Goal: Task Accomplishment & Management: Manage account settings

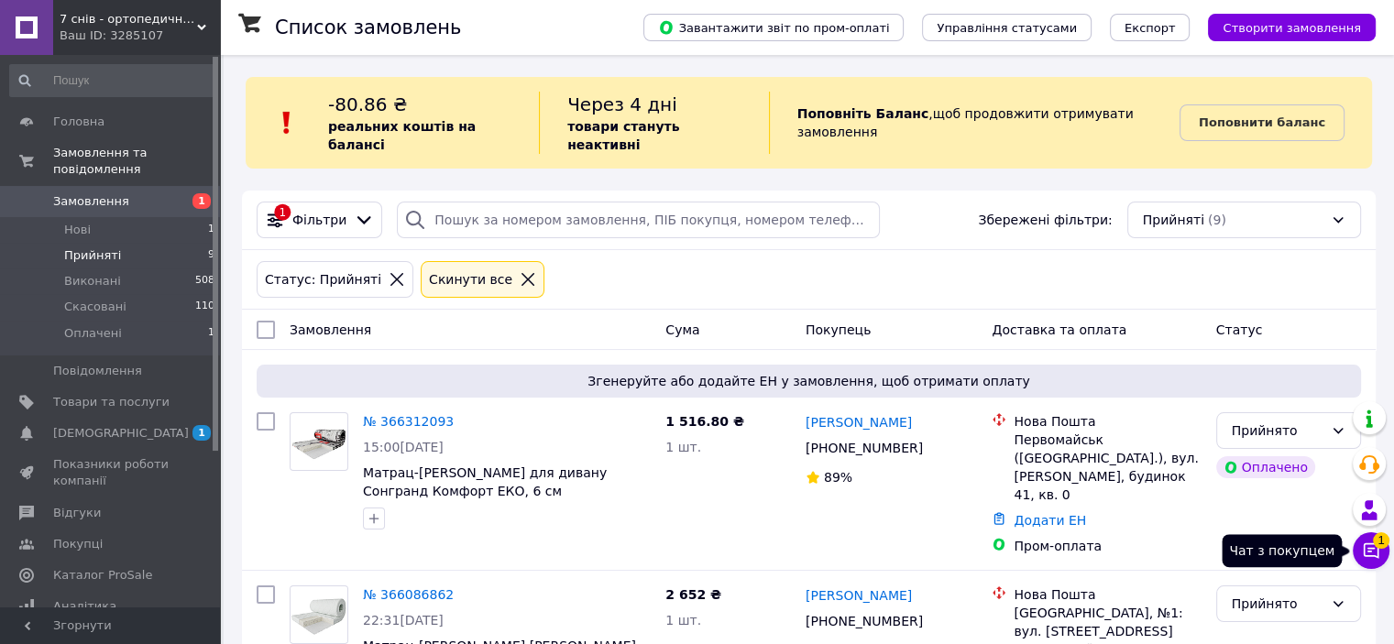
click at [1386, 551] on button "Чат з покупцем 1" at bounding box center [1371, 551] width 37 height 37
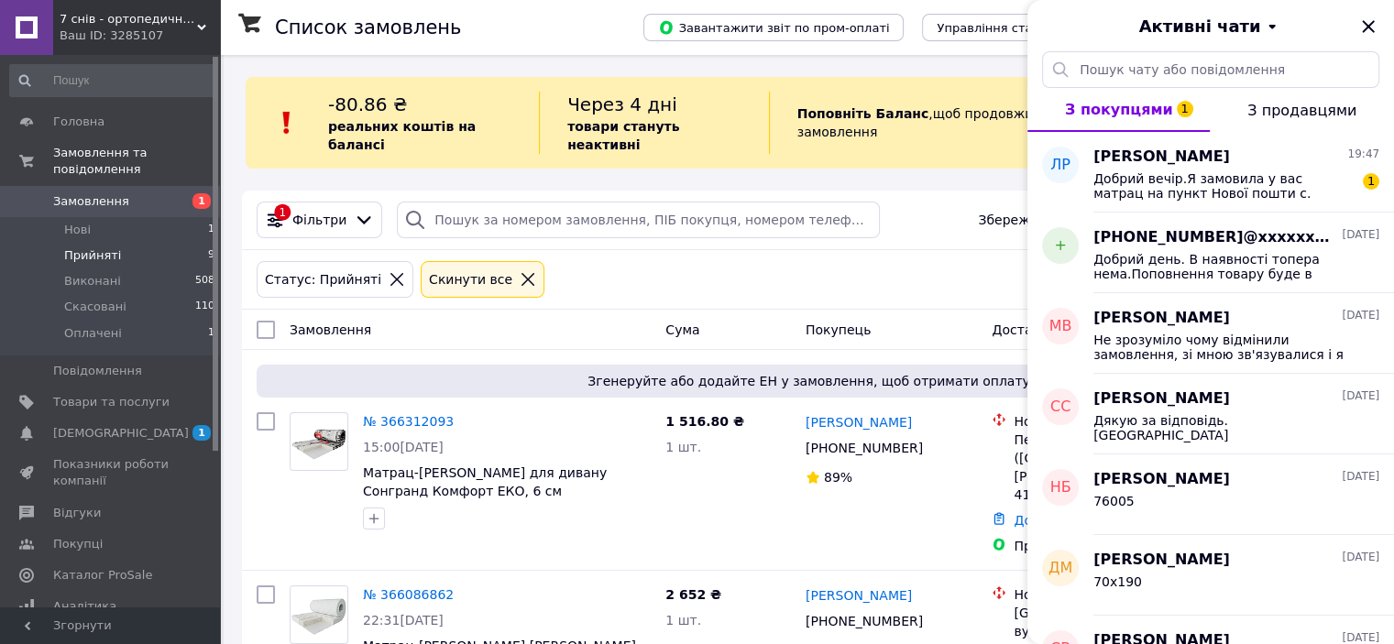
click at [876, 250] on div "Статус: Прийняті Cкинути все" at bounding box center [809, 280] width 1134 height 60
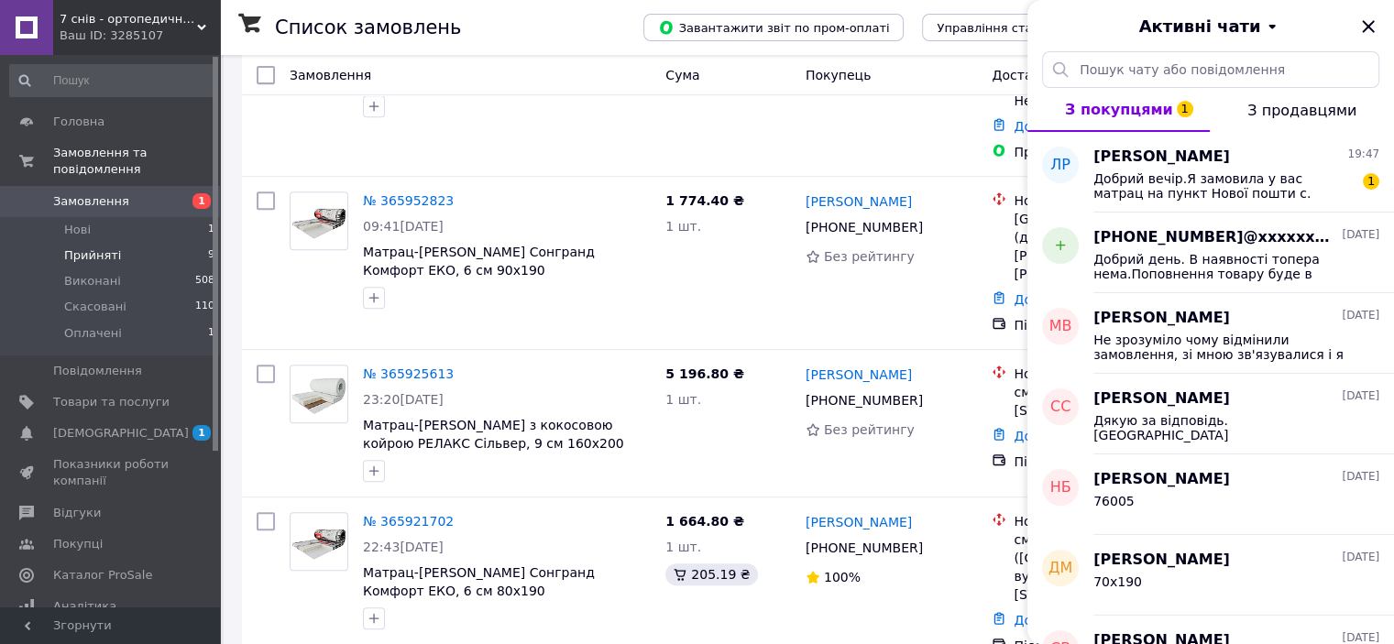
scroll to position [542, 0]
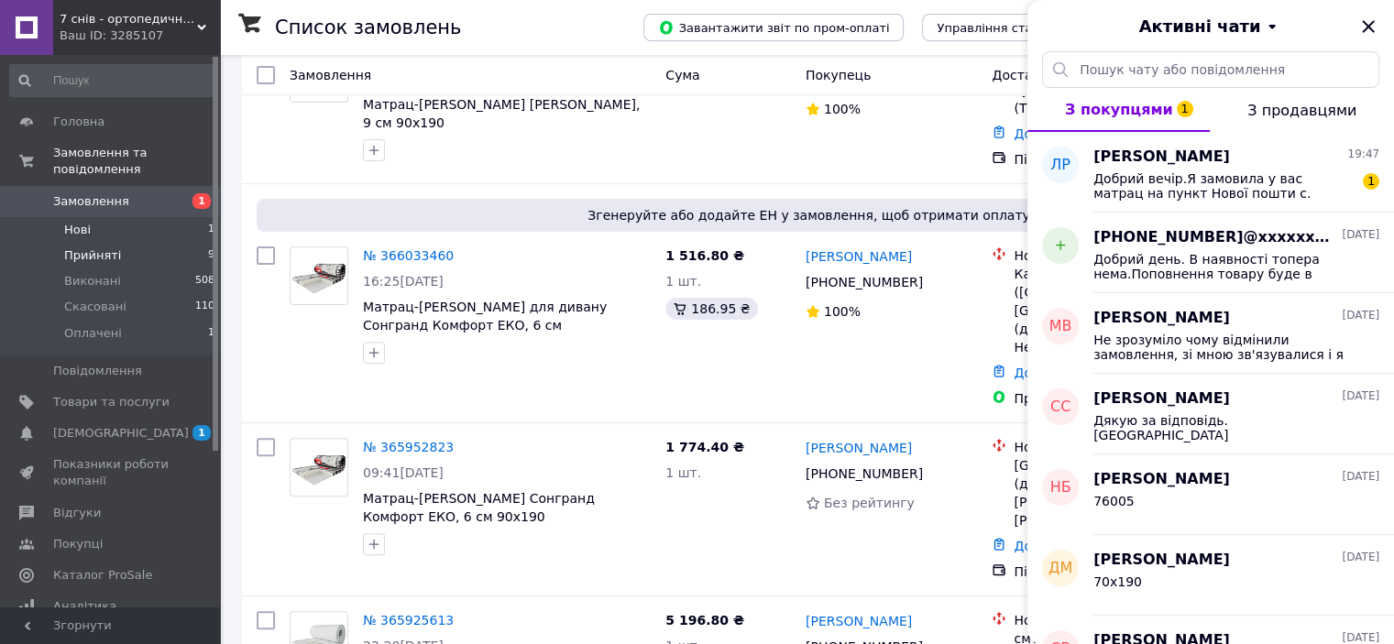
click at [83, 222] on span "Нові" at bounding box center [77, 230] width 27 height 16
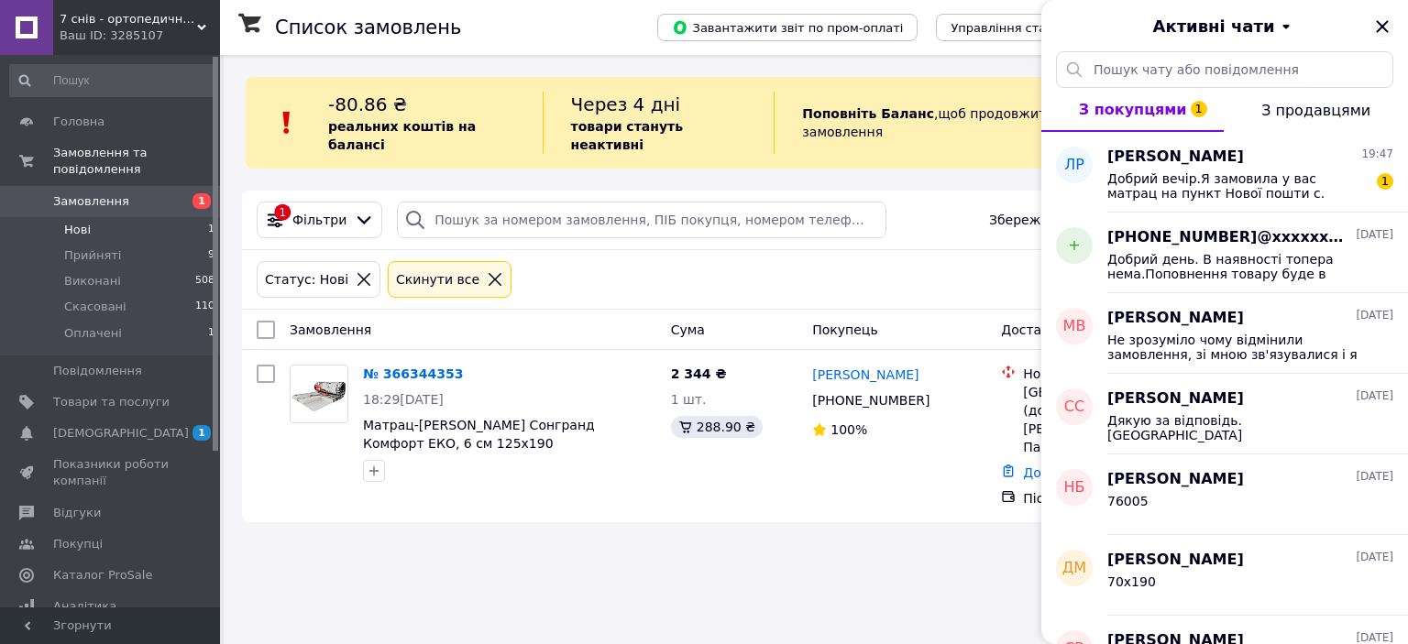
click at [1379, 28] on icon "Закрити" at bounding box center [1382, 26] width 12 height 12
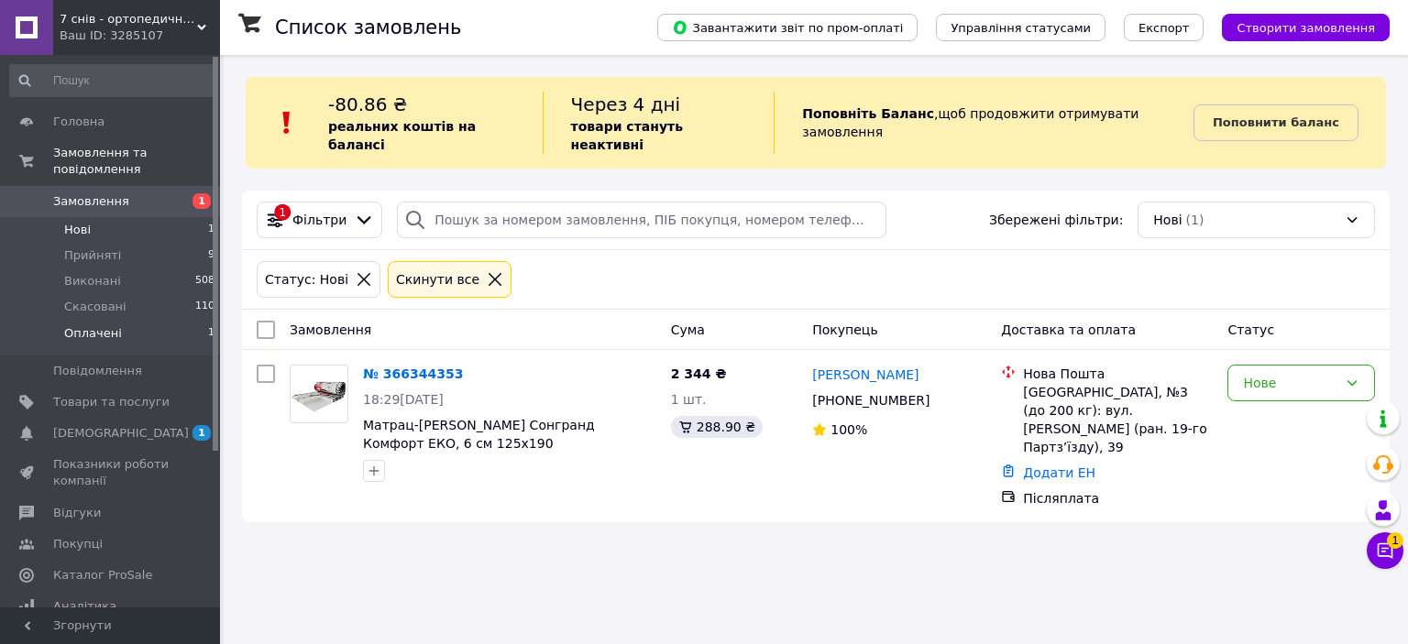
click at [90, 325] on span "Оплачені" at bounding box center [93, 333] width 58 height 16
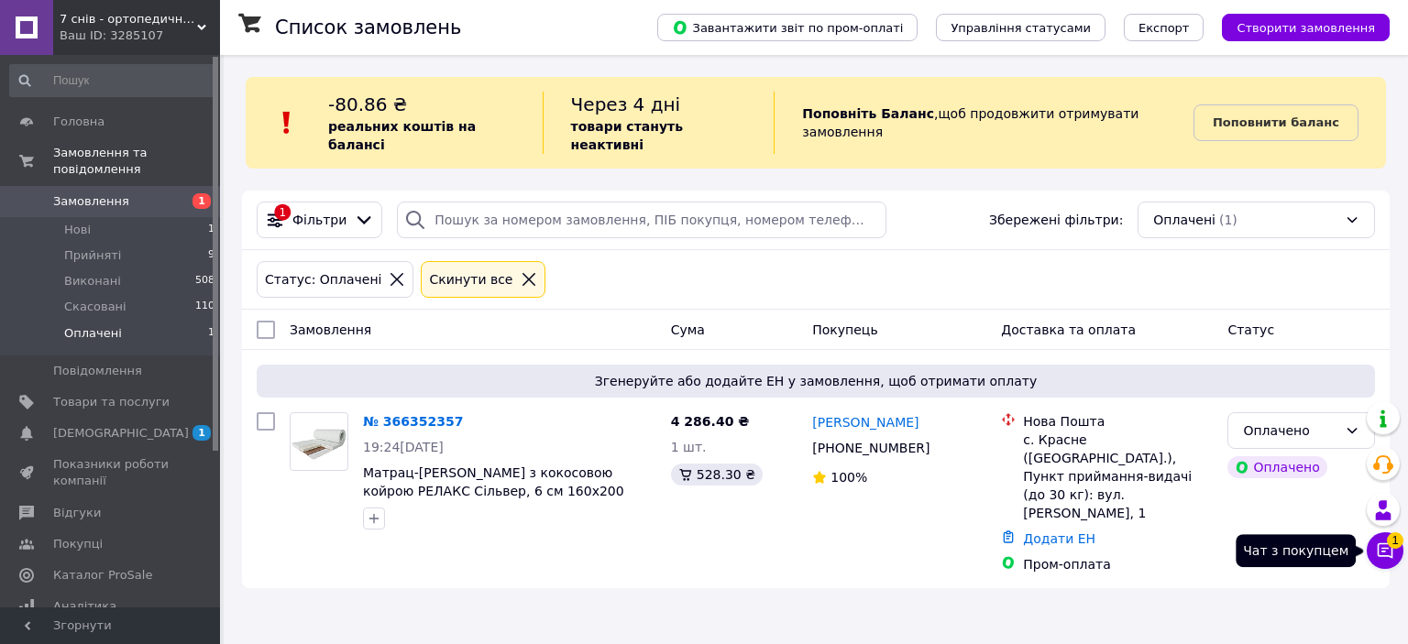
click at [1387, 554] on icon at bounding box center [1385, 551] width 18 height 18
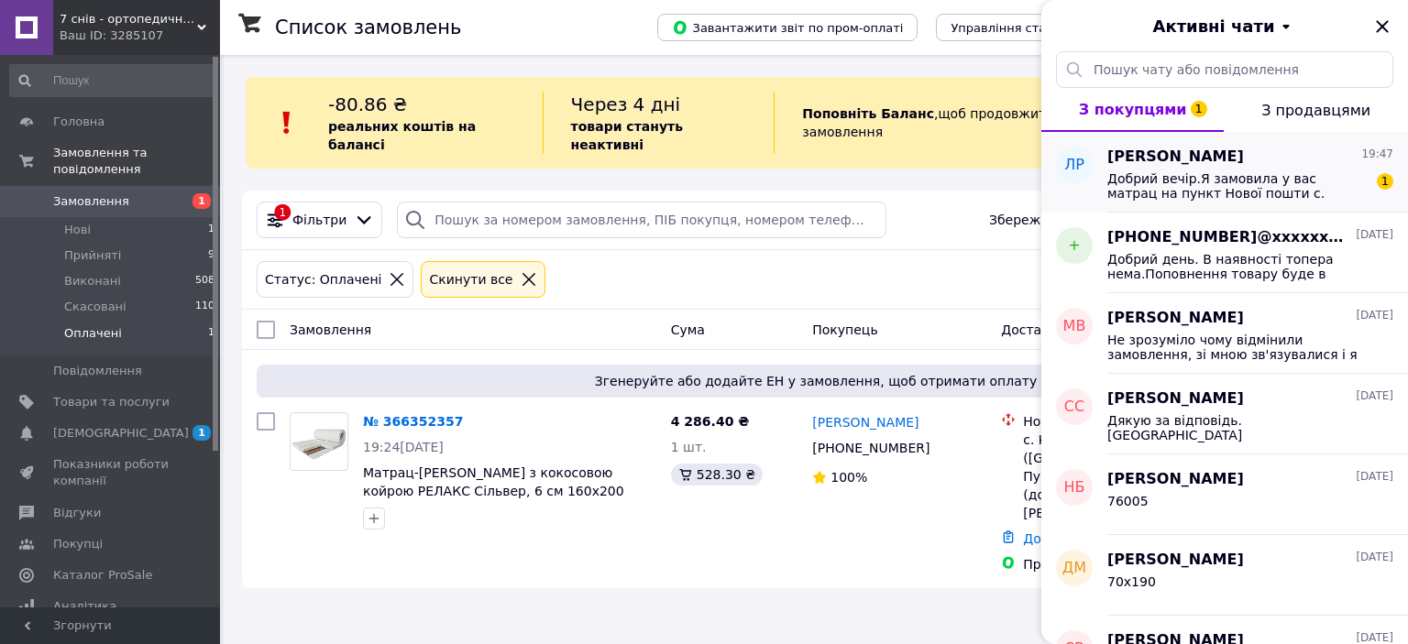
click at [1231, 175] on span "Добрий вечір.Я замовила у вас матрац на пункт Нової пошти с.[GEOGRAPHIC_DATA],а…" at bounding box center [1237, 185] width 260 height 29
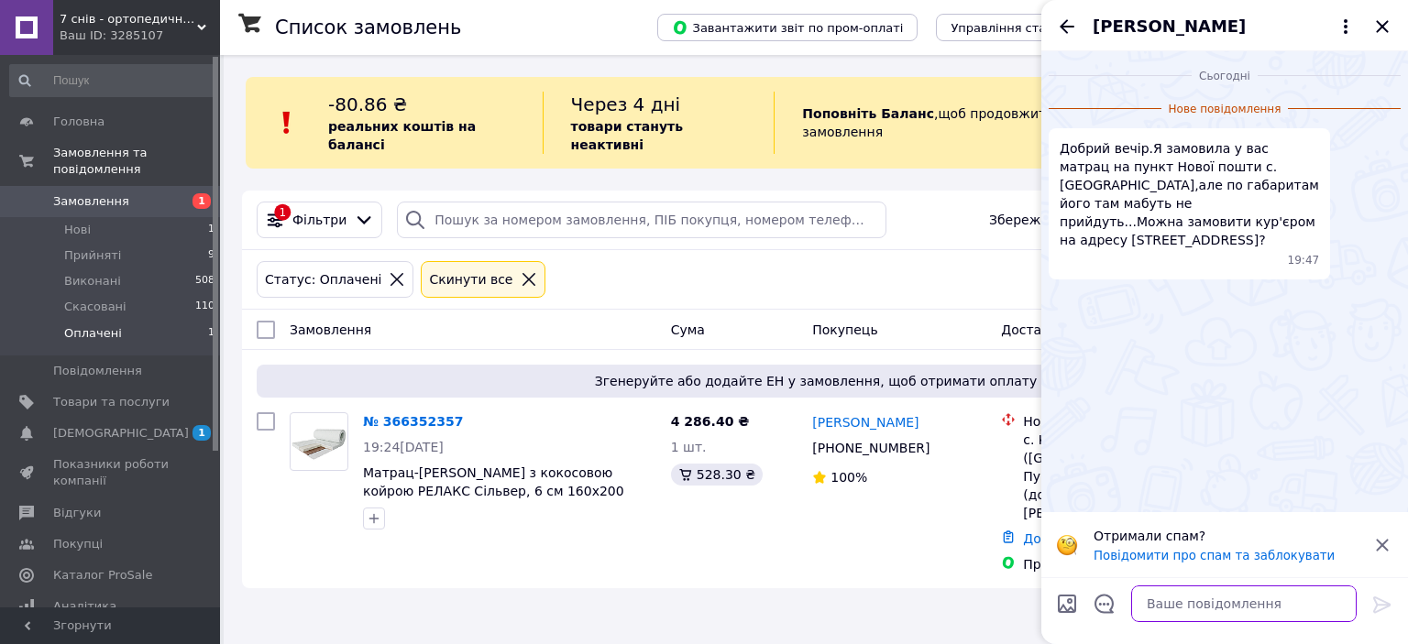
click at [1169, 601] on textarea at bounding box center [1243, 604] width 225 height 37
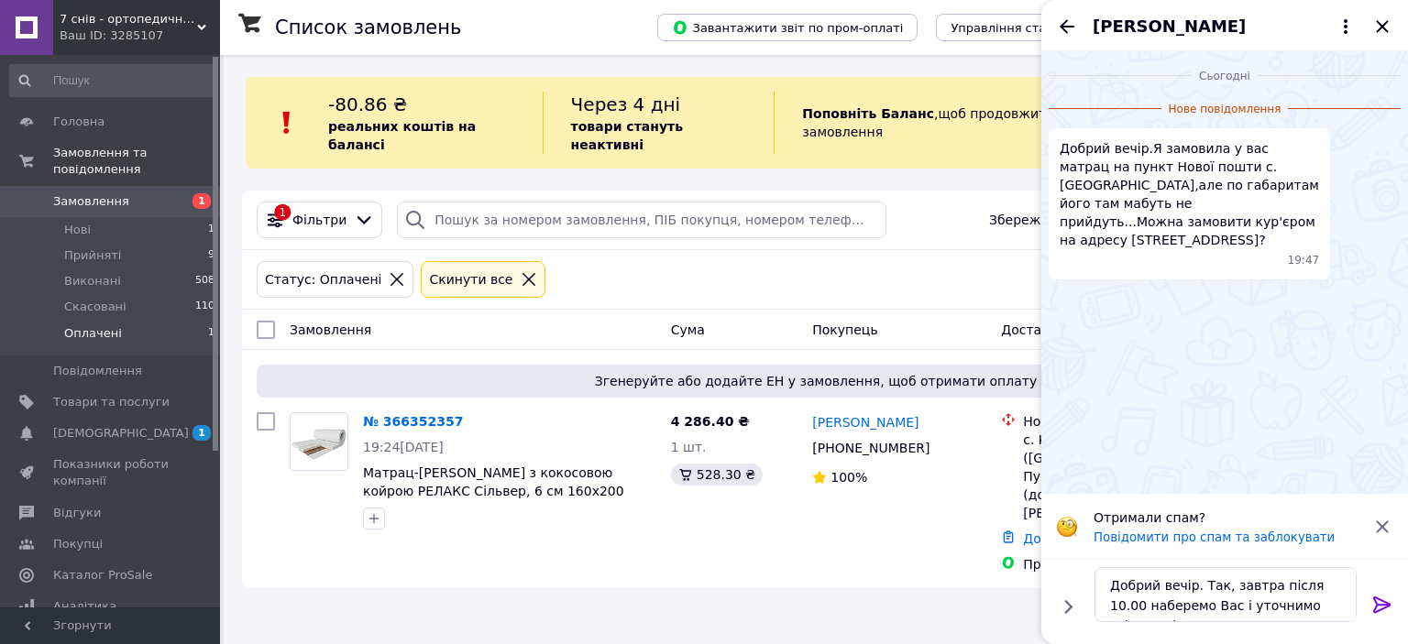
click at [956, 537] on div "Список замовлень Завантажити звіт по пром-оплаті Управління статусами Експорт С…" at bounding box center [816, 331] width 1184 height 552
click at [933, 548] on div "Список замовлень Завантажити звіт по пром-оплаті Управління статусами Експорт С…" at bounding box center [816, 331] width 1184 height 552
click at [1221, 586] on textarea "Добрий вечір. Так, завтра після 10.00 наберемо Вас і уточнимо всі деталі" at bounding box center [1225, 594] width 262 height 55
drag, startPoint x: 1224, startPoint y: 582, endPoint x: 1324, endPoint y: 607, distance: 102.9
click at [1324, 607] on textarea "Добрий вечір. Так, завтра після 10.00 наберемо Вас і уточнимо всі деталі" at bounding box center [1225, 594] width 262 height 55
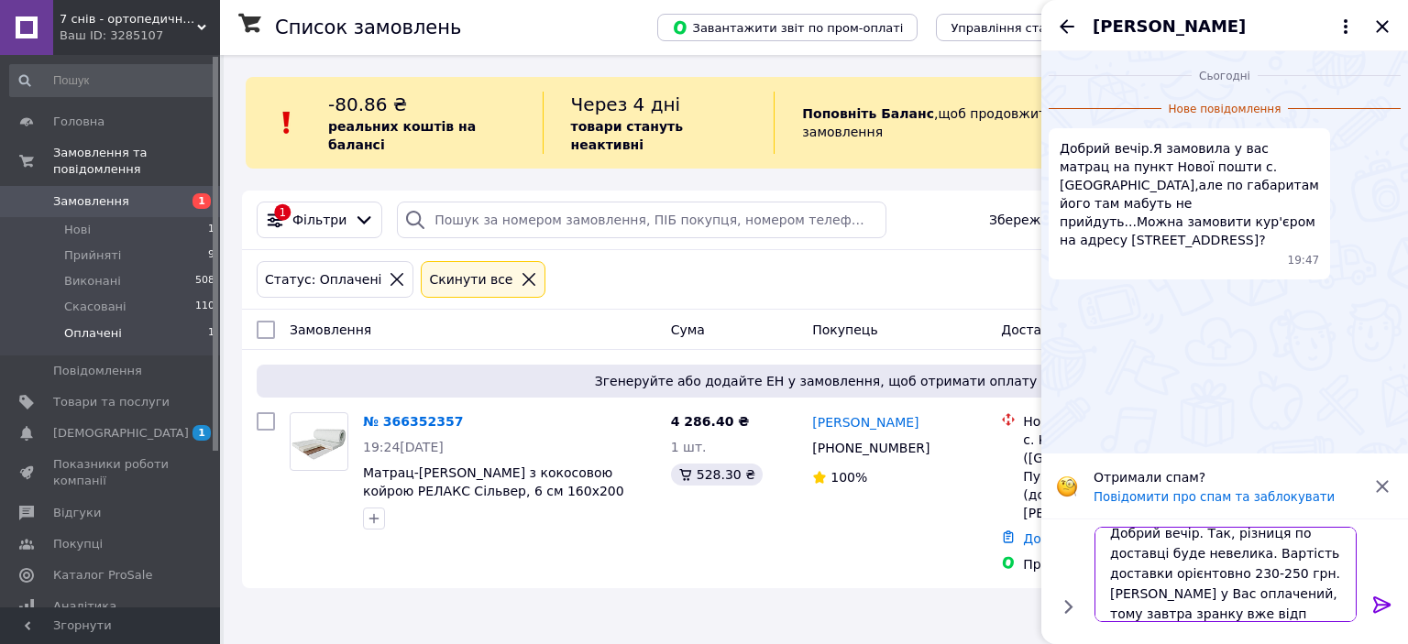
scroll to position [1, 0]
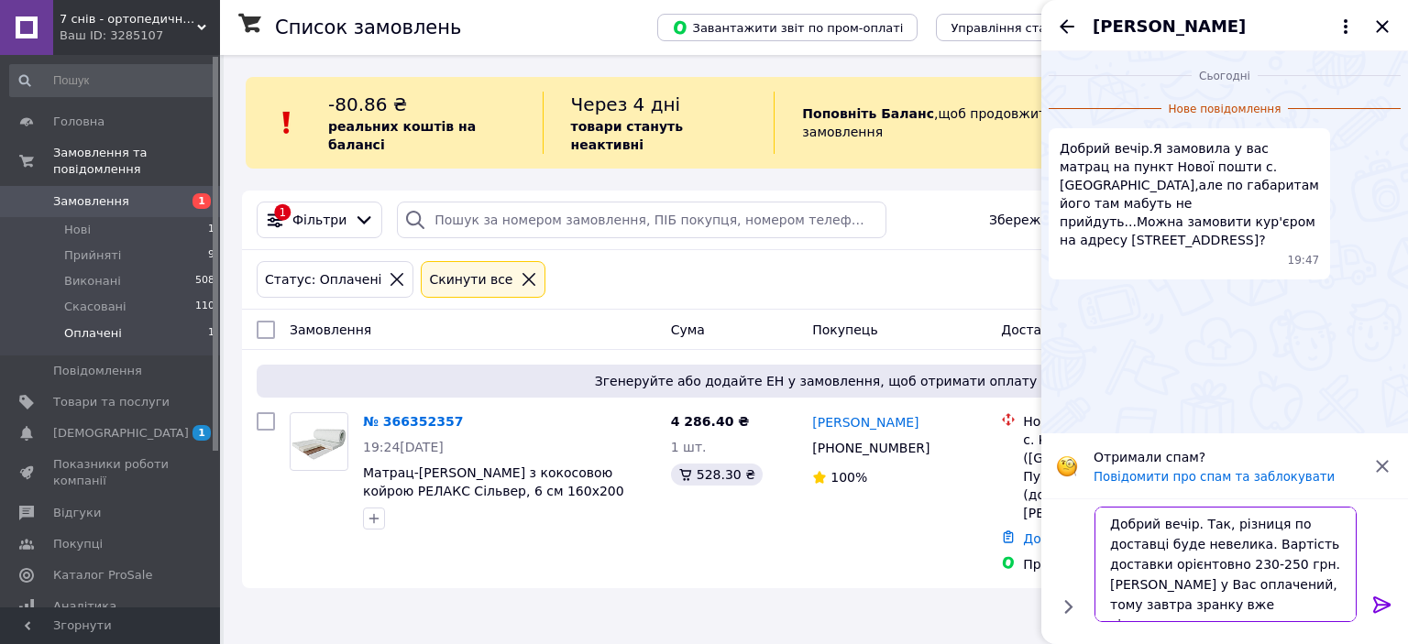
type textarea "Добрий вечір. Так, різниця по доставці буде невелика. Вартість доставки орієнто…"
click at [1378, 609] on icon at bounding box center [1382, 605] width 22 height 22
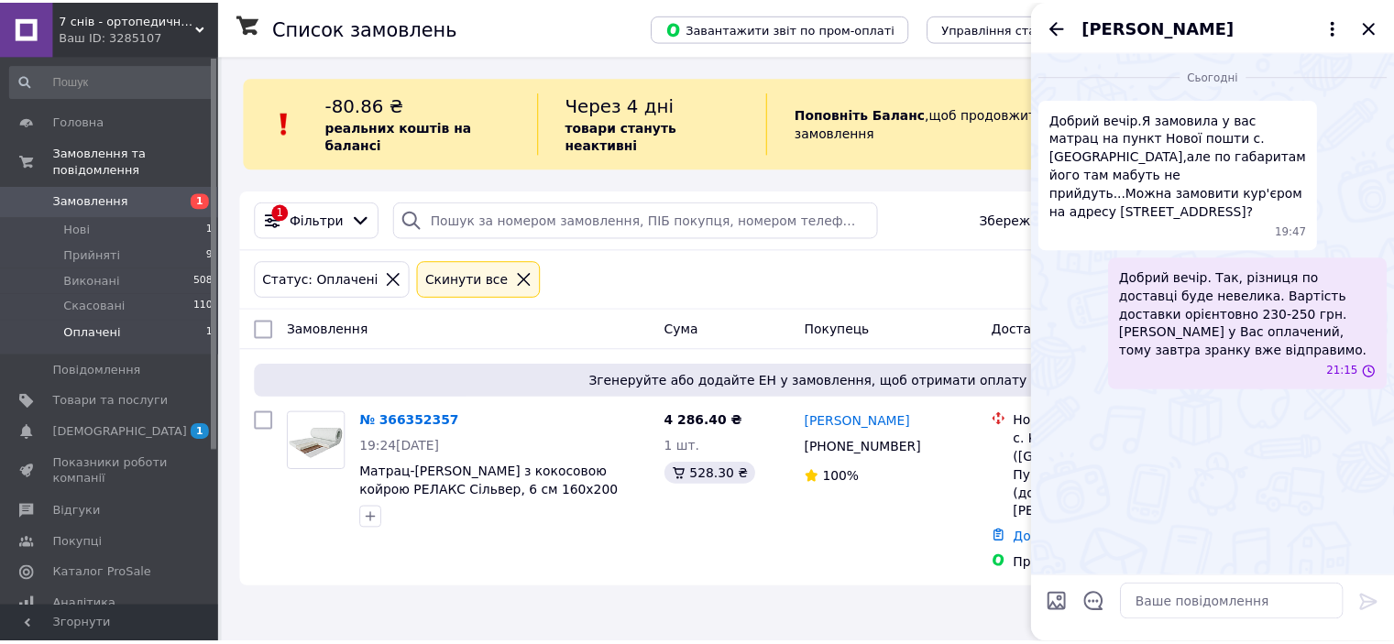
scroll to position [0, 0]
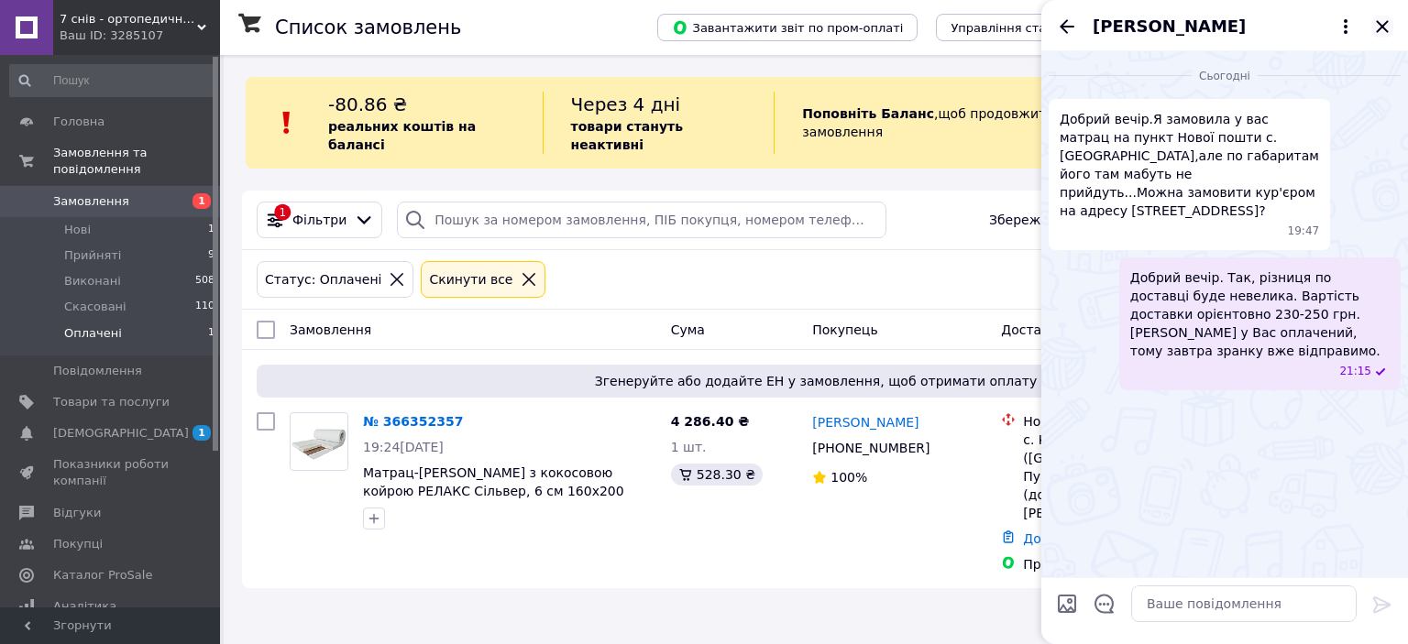
click at [1382, 22] on icon "Закрити" at bounding box center [1382, 27] width 22 height 22
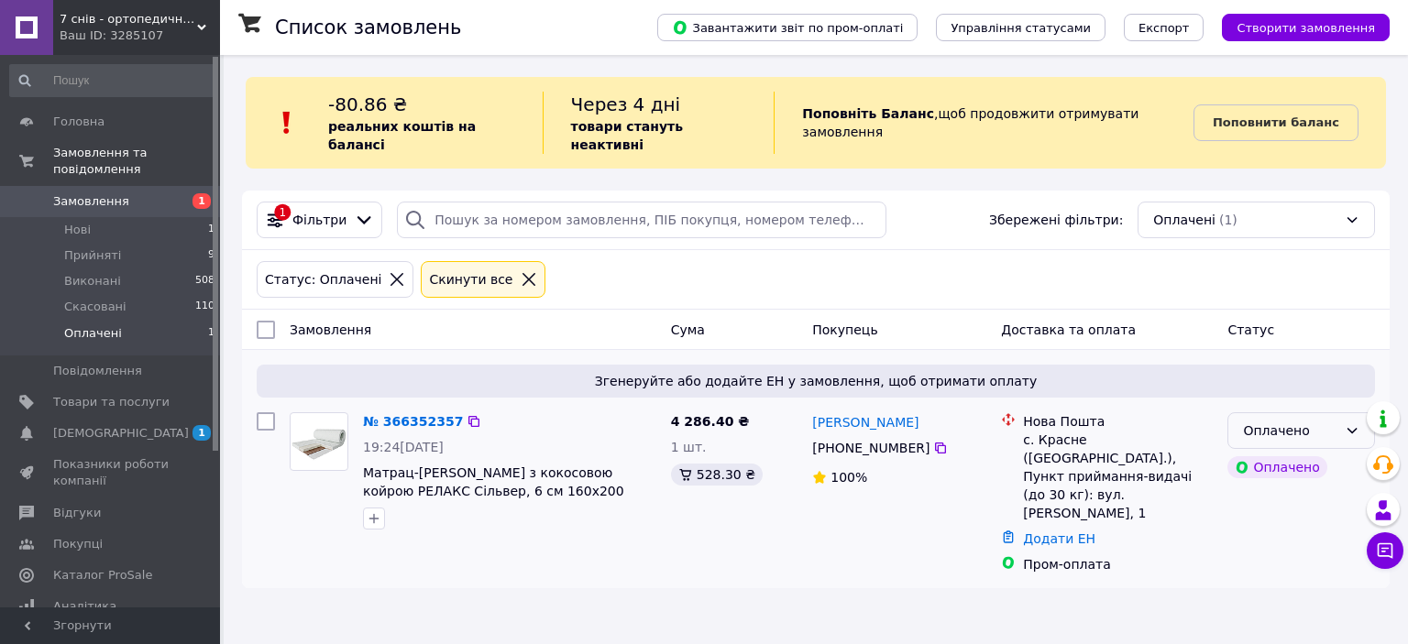
click at [1301, 421] on div "Оплачено" at bounding box center [1290, 431] width 94 height 20
click at [1277, 446] on li "Прийнято" at bounding box center [1301, 451] width 146 height 33
click at [935, 443] on icon at bounding box center [940, 448] width 11 height 11
drag, startPoint x: 836, startPoint y: 432, endPoint x: 915, endPoint y: 432, distance: 78.8
click at [915, 435] on div "[PHONE_NUMBER]" at bounding box center [870, 448] width 125 height 26
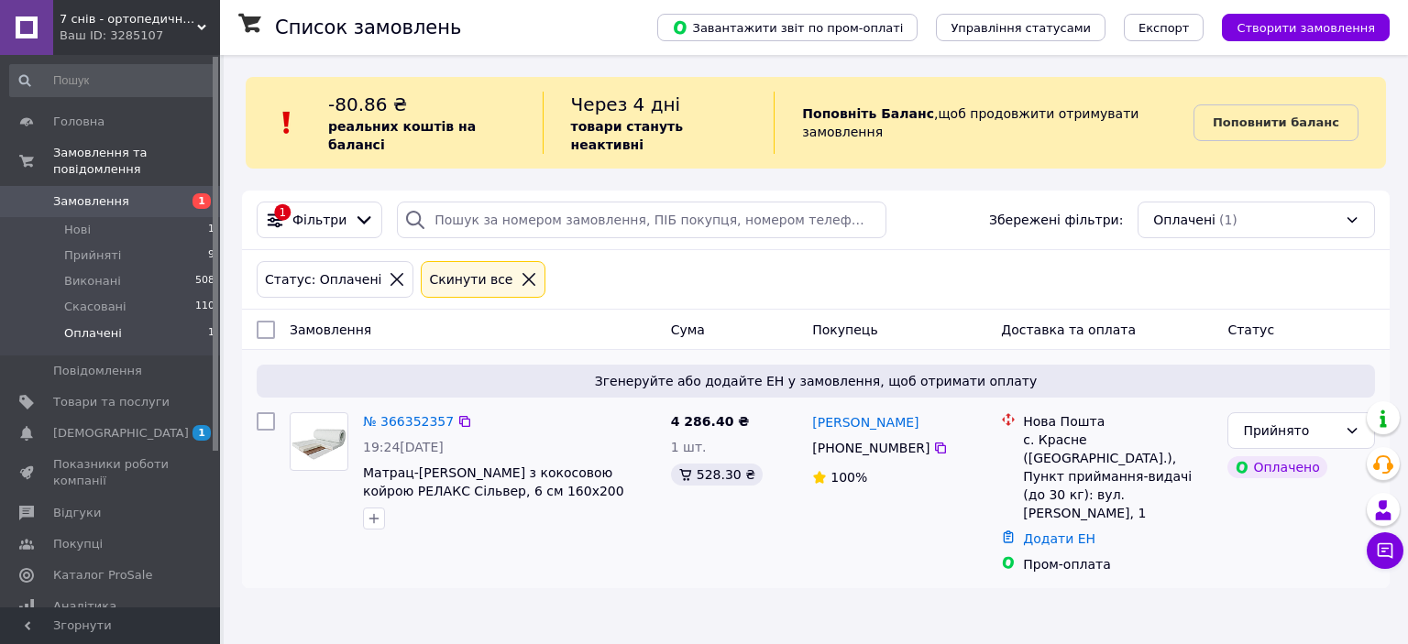
copy div "0 96 607 99 59"
click at [1389, 560] on icon at bounding box center [1385, 551] width 18 height 18
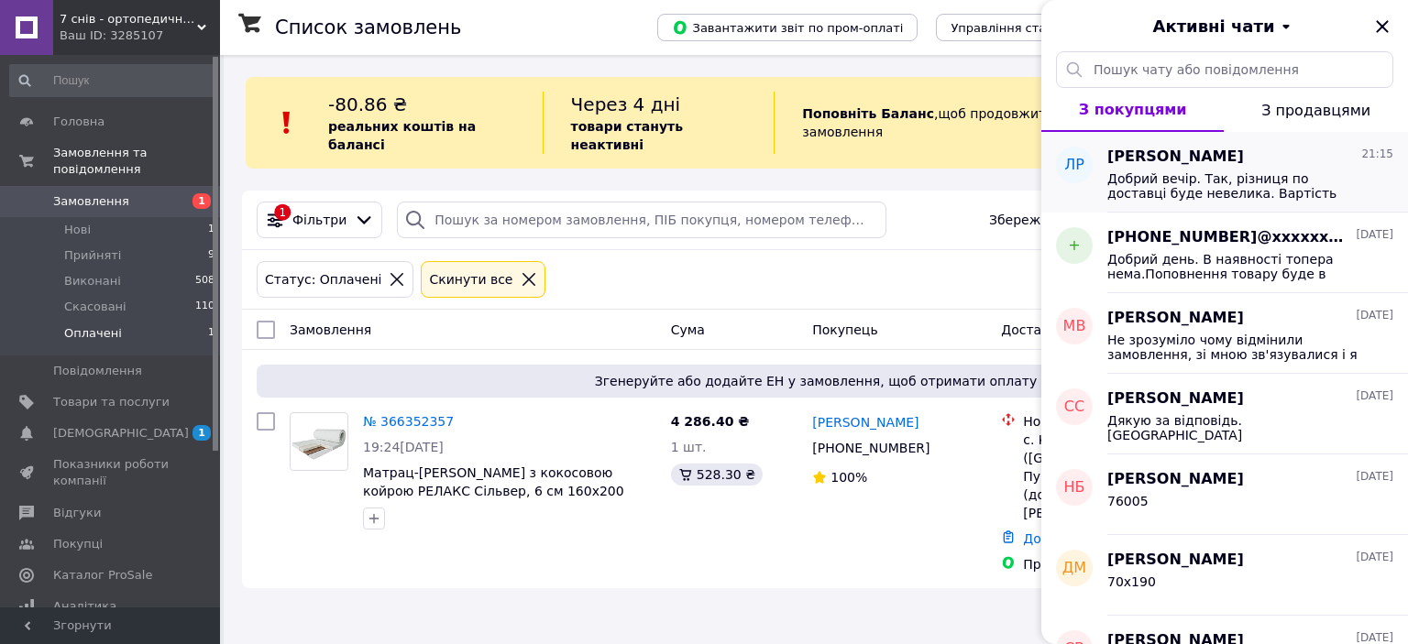
click at [1203, 186] on span "Добрий вечір. Так, різниця по доставці буде невелика. Вартість доставки орієнто…" at bounding box center [1237, 185] width 260 height 29
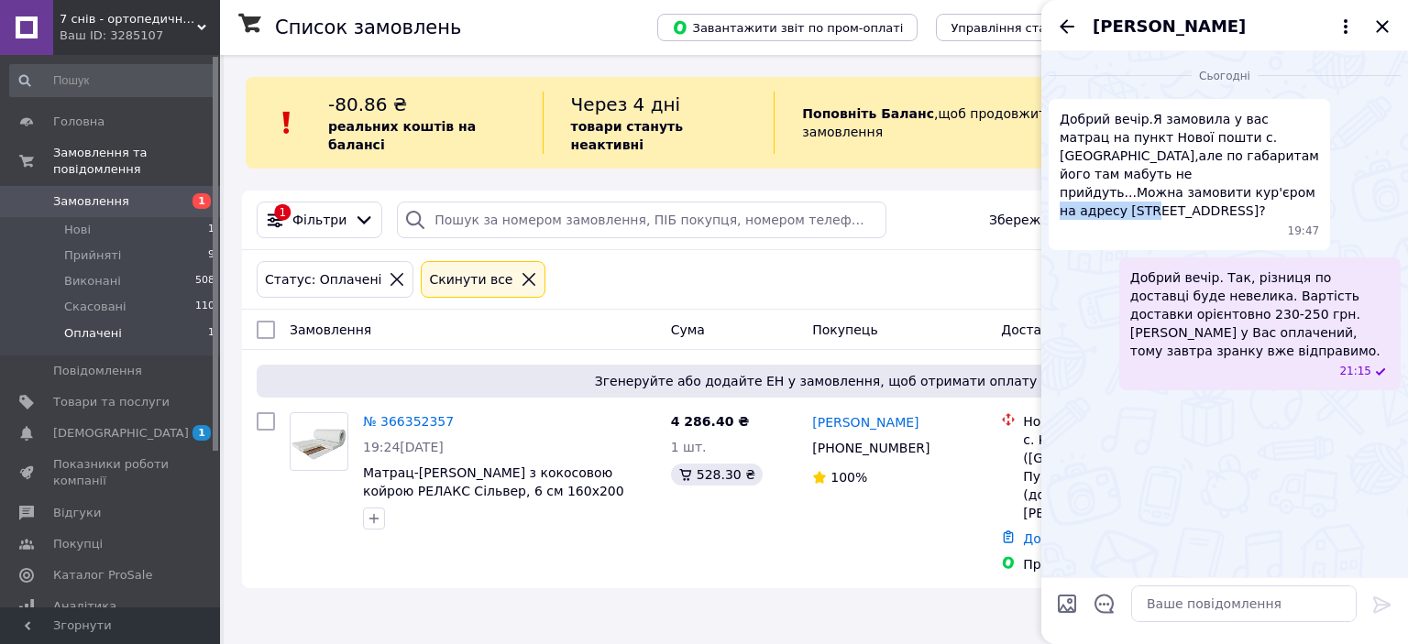
drag, startPoint x: 1103, startPoint y: 193, endPoint x: 1197, endPoint y: 193, distance: 94.4
click at [1197, 193] on span "Добрий вечір.Я замовила у вас матрац на пункт Нової пошти с.[GEOGRAPHIC_DATA],а…" at bounding box center [1189, 165] width 259 height 110
copy span "[STREET_ADDRESS]"
click at [1379, 24] on icon "Закрити" at bounding box center [1382, 26] width 12 height 12
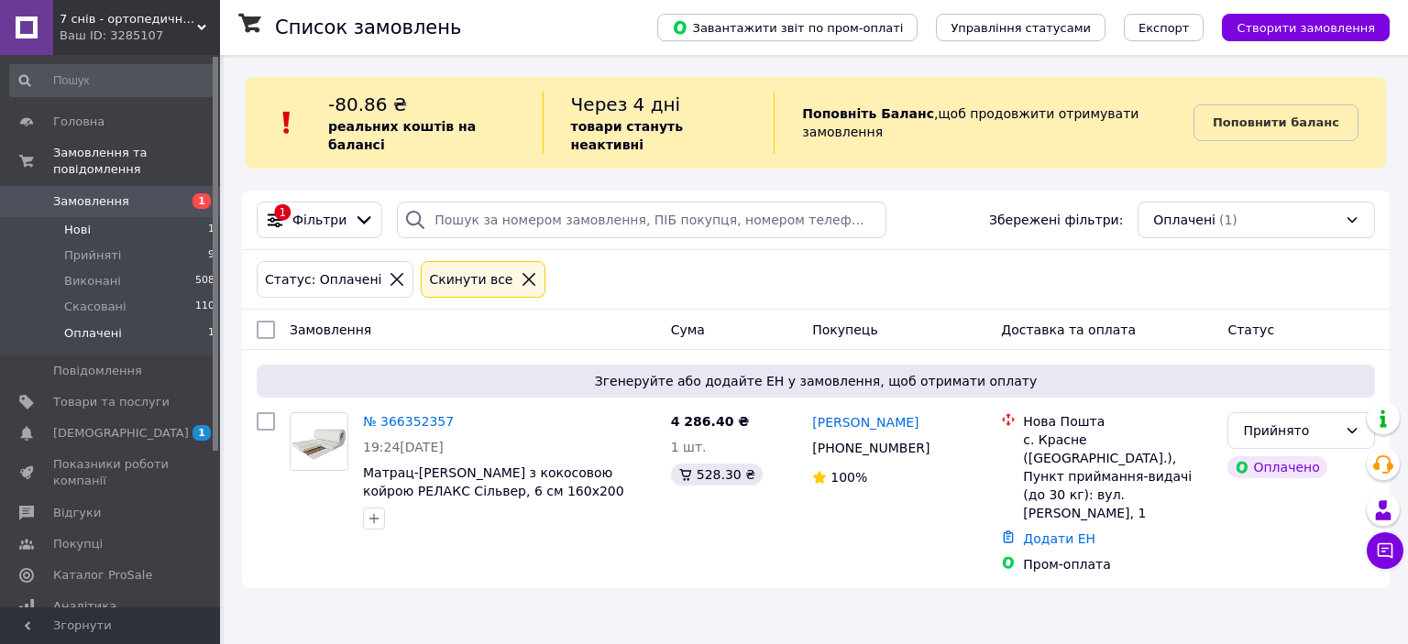
click at [82, 222] on span "Нові" at bounding box center [77, 230] width 27 height 16
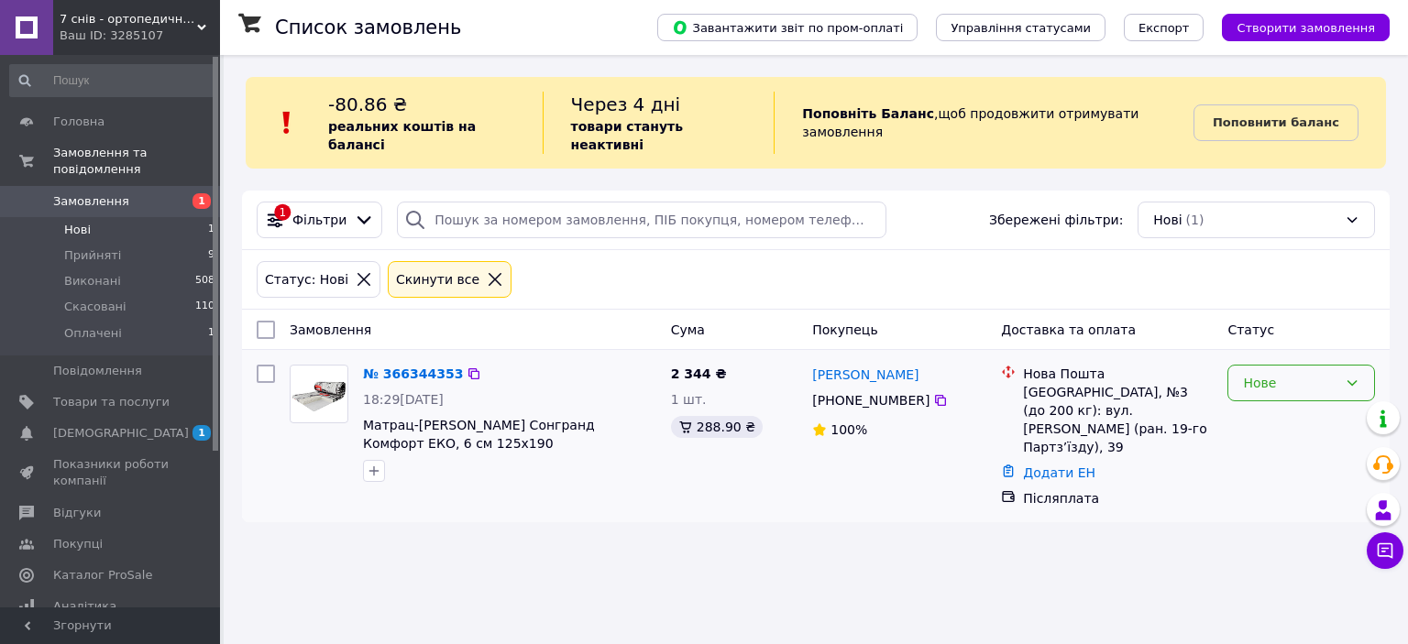
click at [1255, 373] on div "Нове" at bounding box center [1290, 383] width 94 height 20
click at [1263, 401] on li "Прийнято" at bounding box center [1301, 404] width 146 height 33
click at [613, 459] on div at bounding box center [509, 470] width 301 height 29
drag, startPoint x: 835, startPoint y: 382, endPoint x: 916, endPoint y: 384, distance: 80.7
click at [916, 388] on div "[PHONE_NUMBER]" at bounding box center [870, 401] width 125 height 26
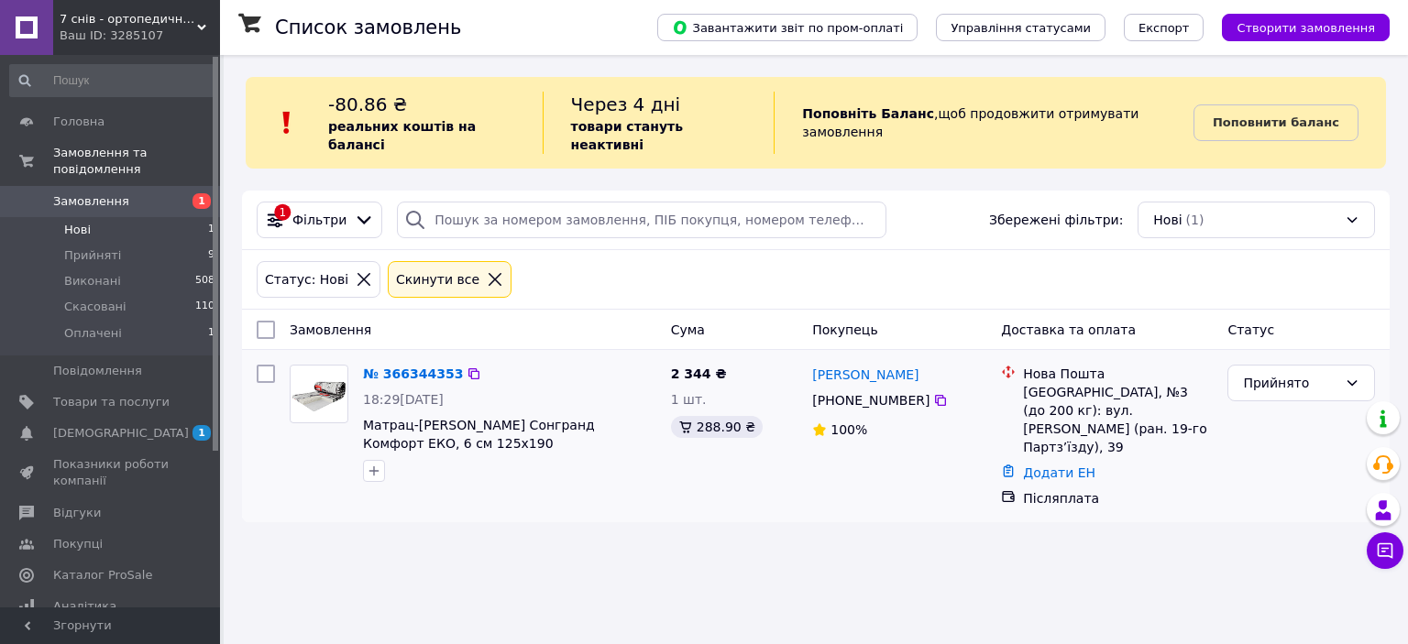
copy div "0 67 881 89 07"
click at [638, 491] on div "Список замовлень Завантажити звіт по пром-оплаті Управління статусами Експорт С…" at bounding box center [816, 298] width 1184 height 486
click at [461, 531] on div "Список замовлень Завантажити звіт по пром-оплаті Управління статусами Експорт С…" at bounding box center [816, 322] width 1184 height 644
click at [512, 494] on div "Список замовлень Завантажити звіт по пром-оплаті Управління статусами Експорт С…" at bounding box center [816, 298] width 1184 height 486
click at [92, 247] on span "Прийняті" at bounding box center [92, 255] width 57 height 16
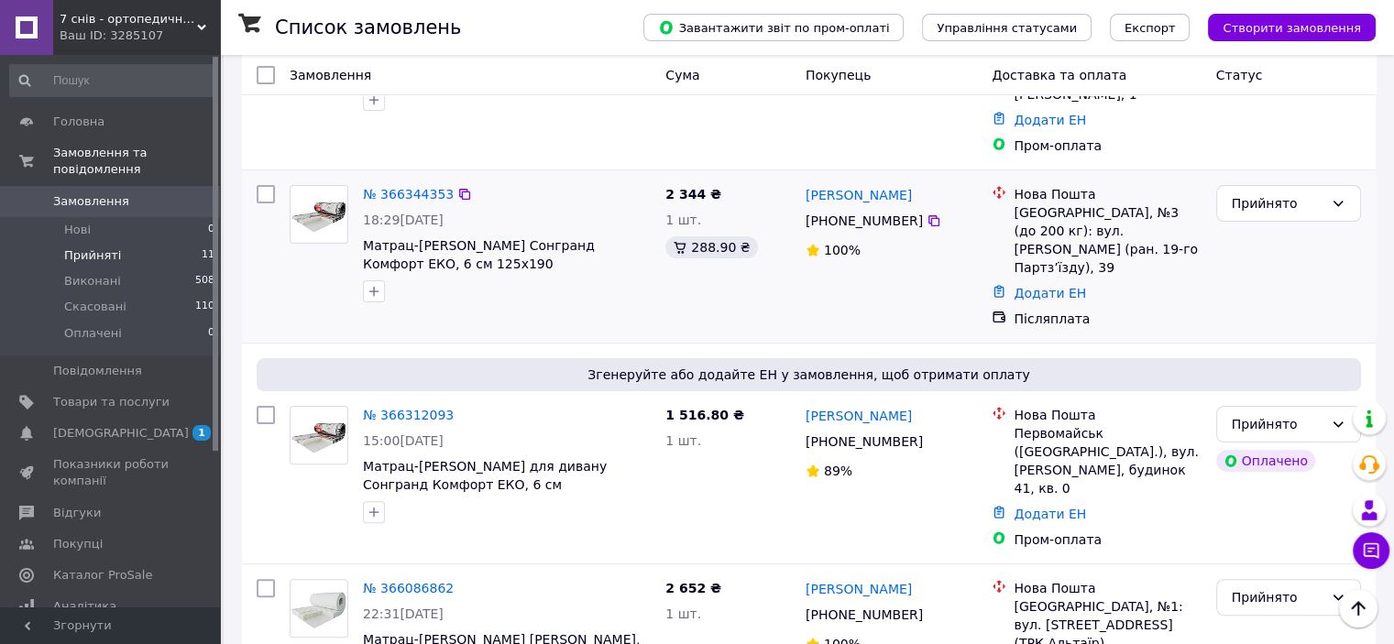
scroll to position [458, 0]
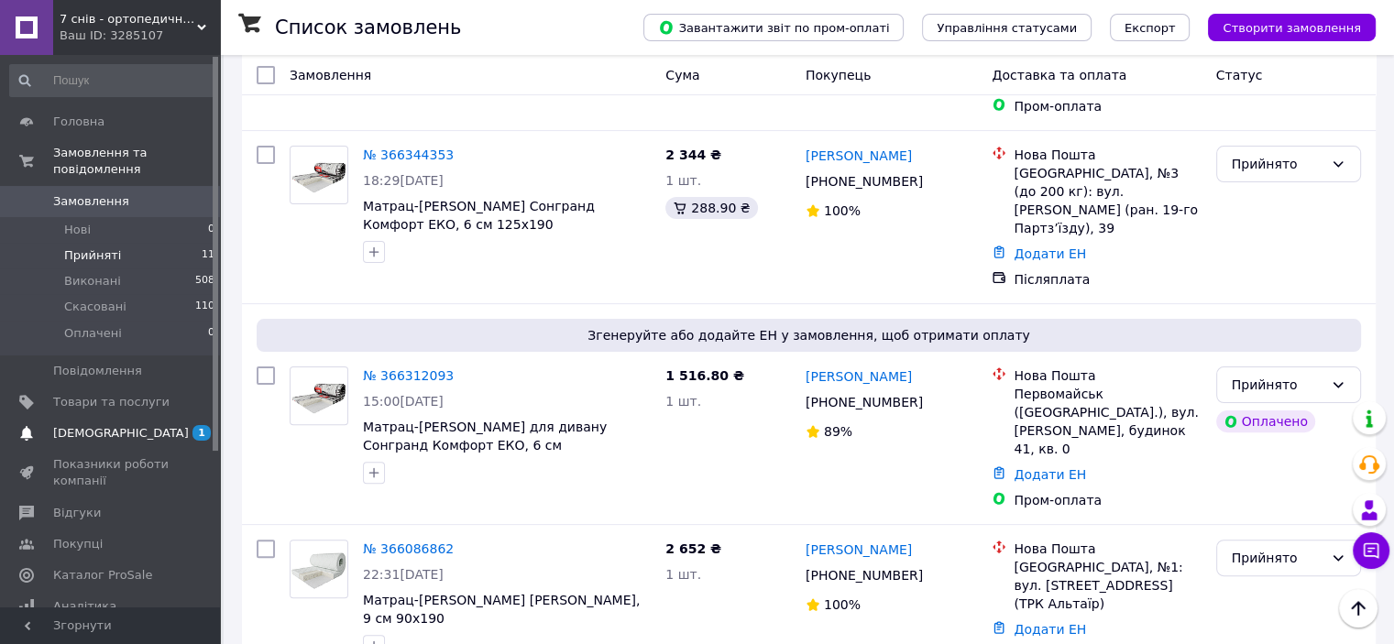
click at [136, 425] on span "[DEMOGRAPHIC_DATA]" at bounding box center [111, 433] width 116 height 16
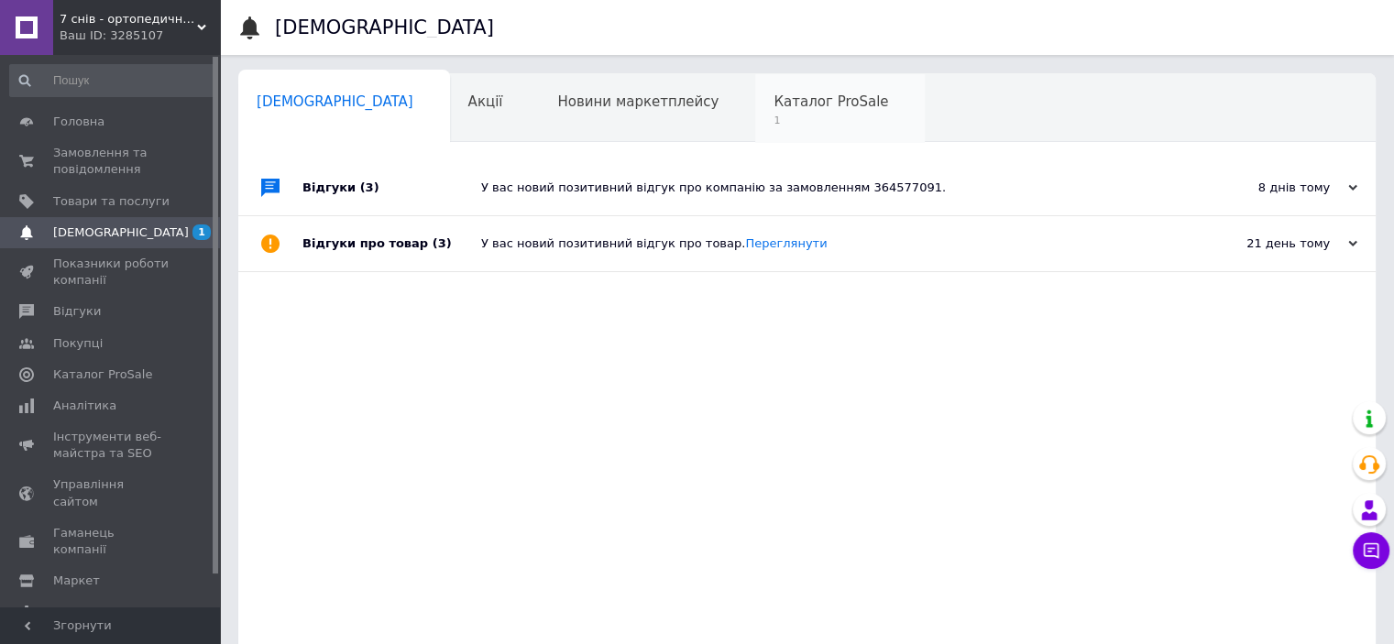
click at [774, 106] on span "Каталог ProSale" at bounding box center [831, 101] width 115 height 16
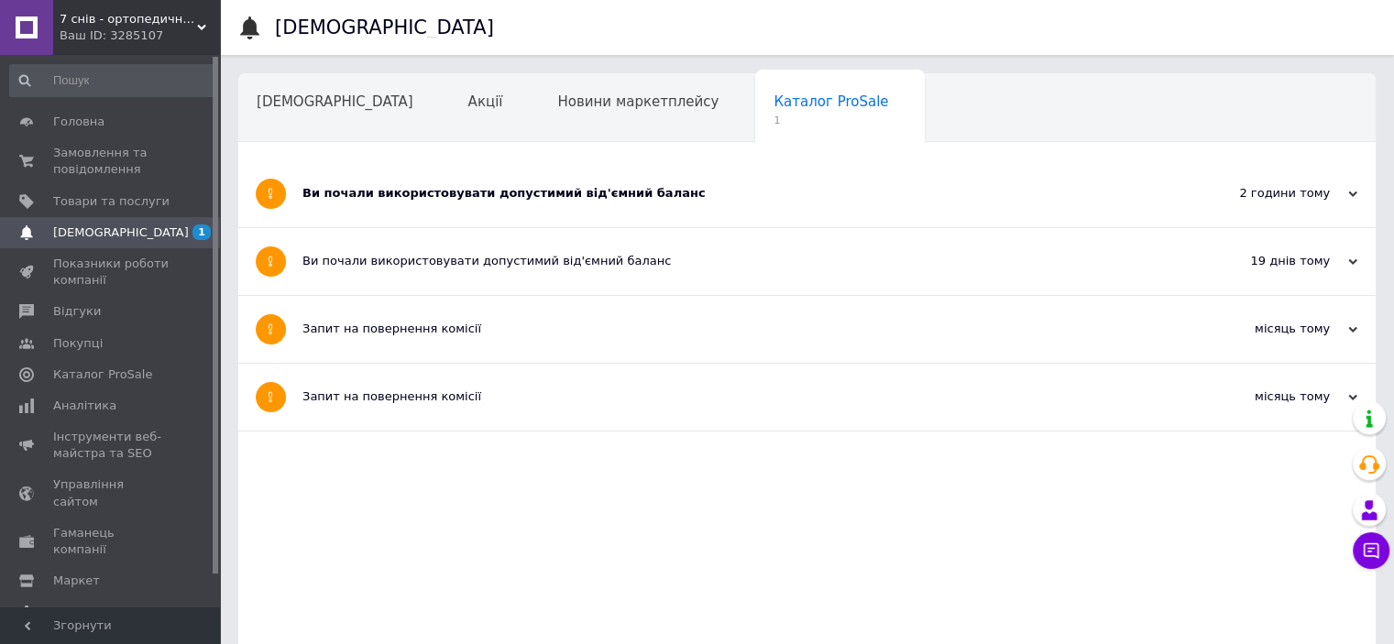
click at [600, 199] on div "Ви почали використовувати допустимий від'ємний баланс" at bounding box center [738, 193] width 872 height 16
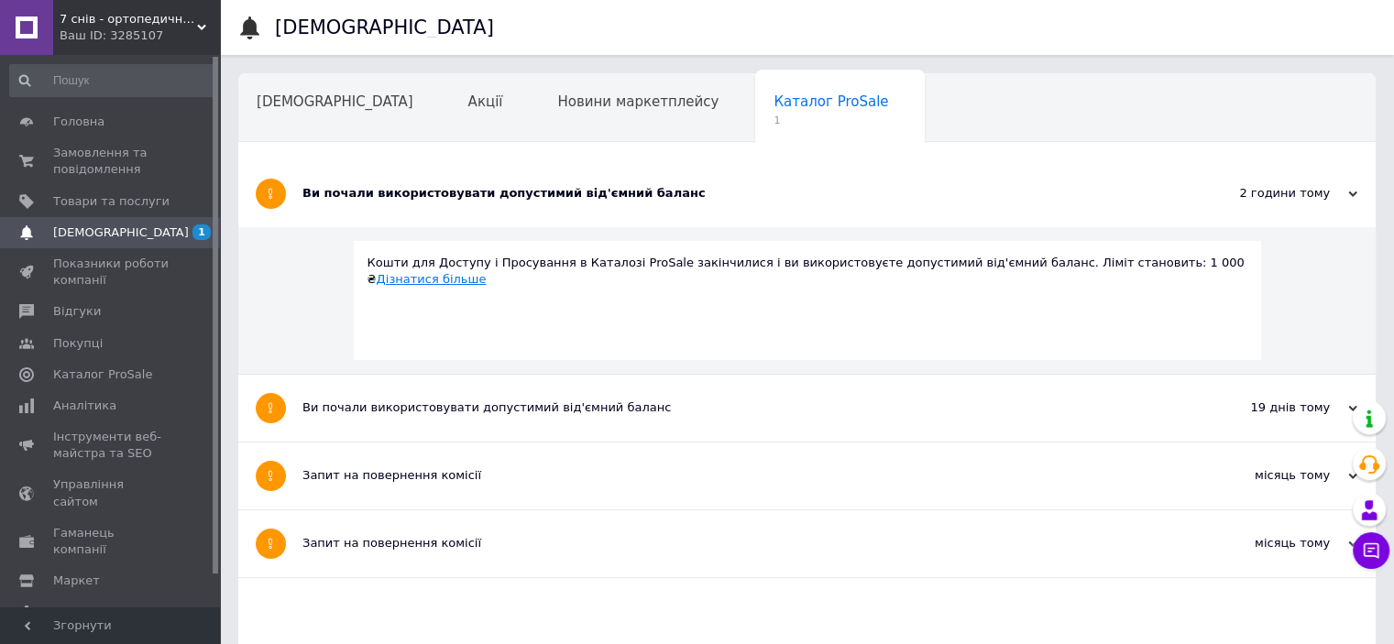
click at [487, 272] on link "Дізнатися більше" at bounding box center [432, 279] width 110 height 14
click at [81, 127] on span "Головна" at bounding box center [78, 122] width 51 height 16
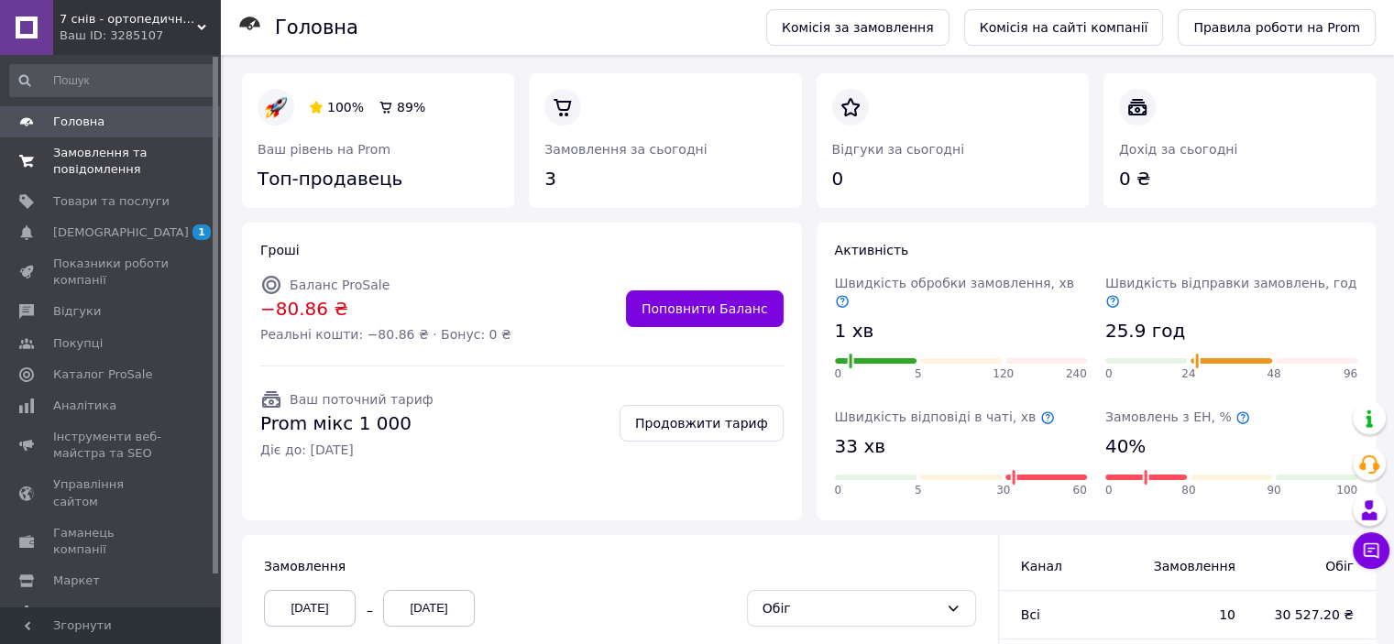
click at [103, 160] on span "Замовлення та повідомлення" at bounding box center [111, 161] width 116 height 33
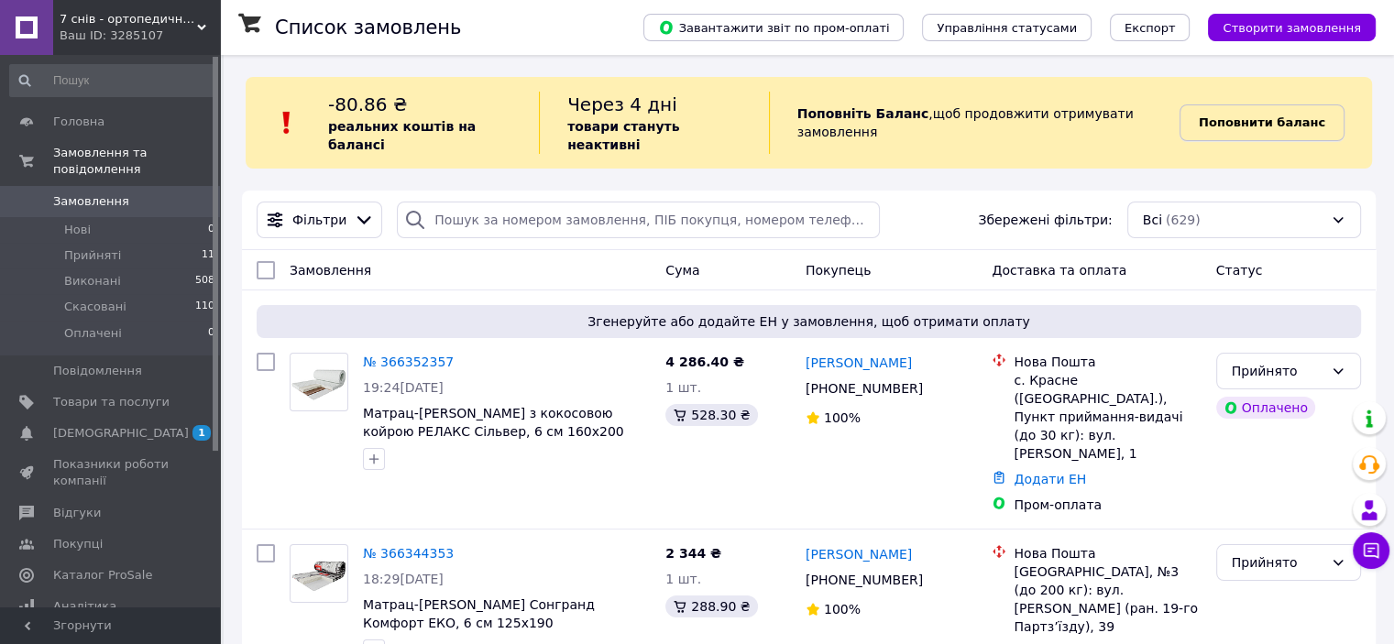
click at [1280, 116] on b "Поповнити баланс" at bounding box center [1262, 122] width 126 height 14
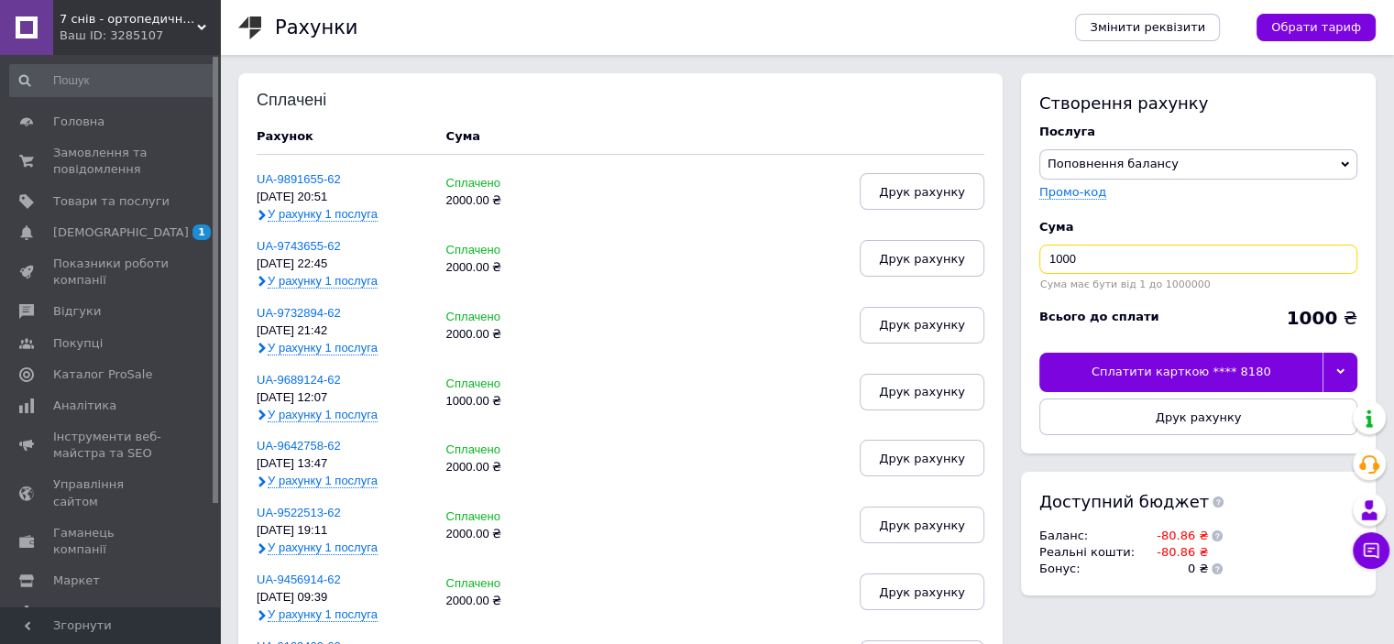
drag, startPoint x: 1049, startPoint y: 259, endPoint x: 1033, endPoint y: 258, distance: 15.6
click at [1034, 259] on div "Створення рахунку Послуга Поповнення балансу Premium-дизайн Промо-код Cума 1000…" at bounding box center [1198, 263] width 355 height 380
type input "2000"
click at [1175, 377] on div "Сплатити карткою **** 8180" at bounding box center [1180, 372] width 283 height 38
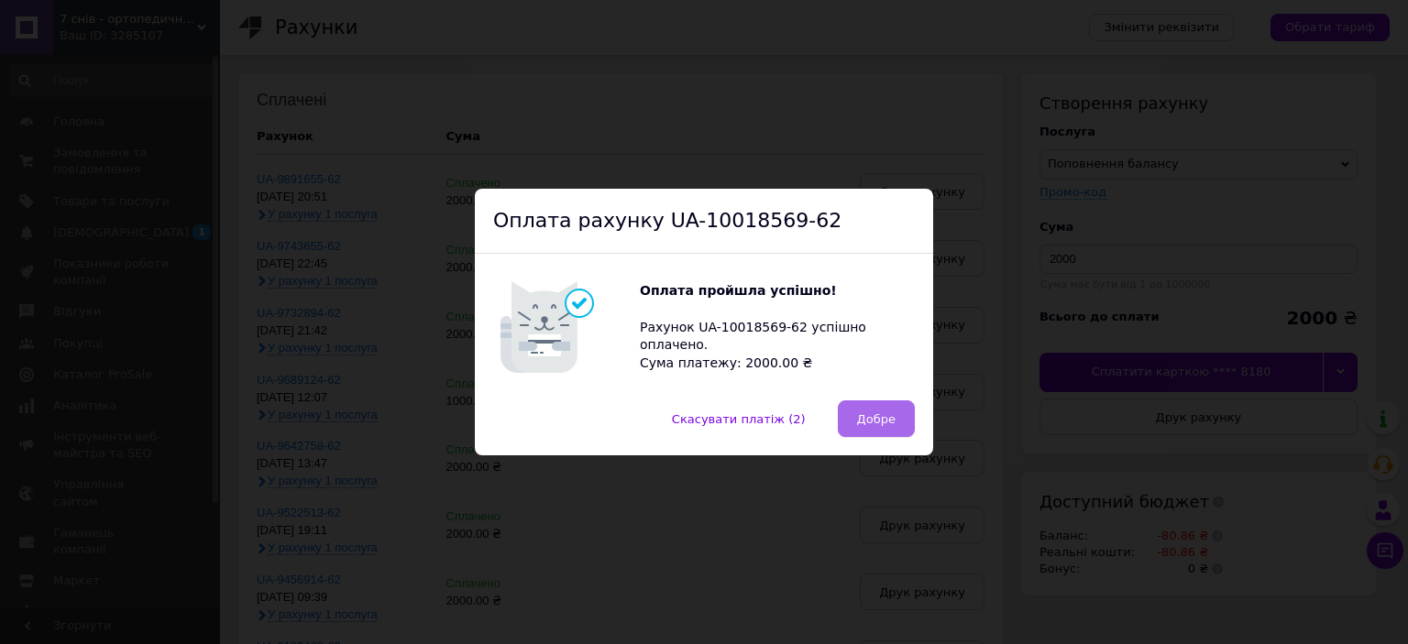
click at [884, 423] on span "Добре" at bounding box center [876, 419] width 38 height 14
